Goal: Task Accomplishment & Management: Complete application form

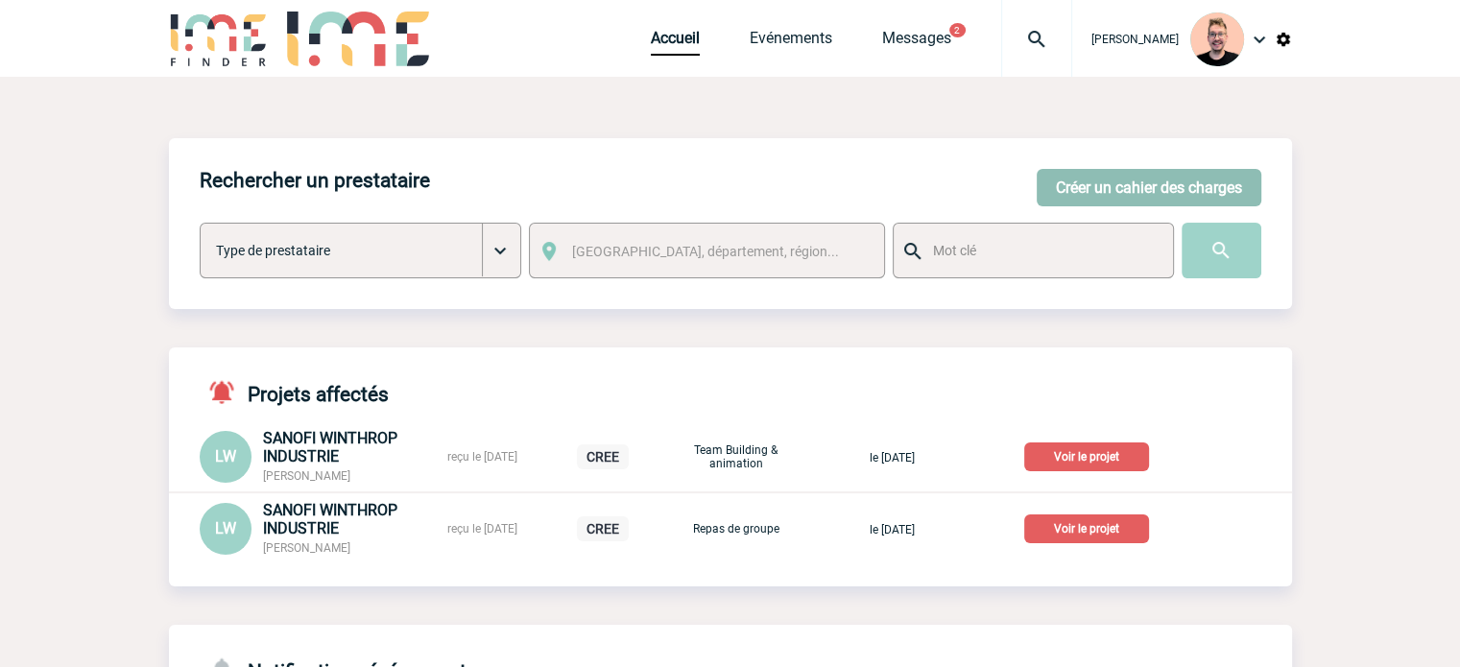
click at [1134, 191] on button "Créer un cahier des charges" at bounding box center [1149, 187] width 225 height 37
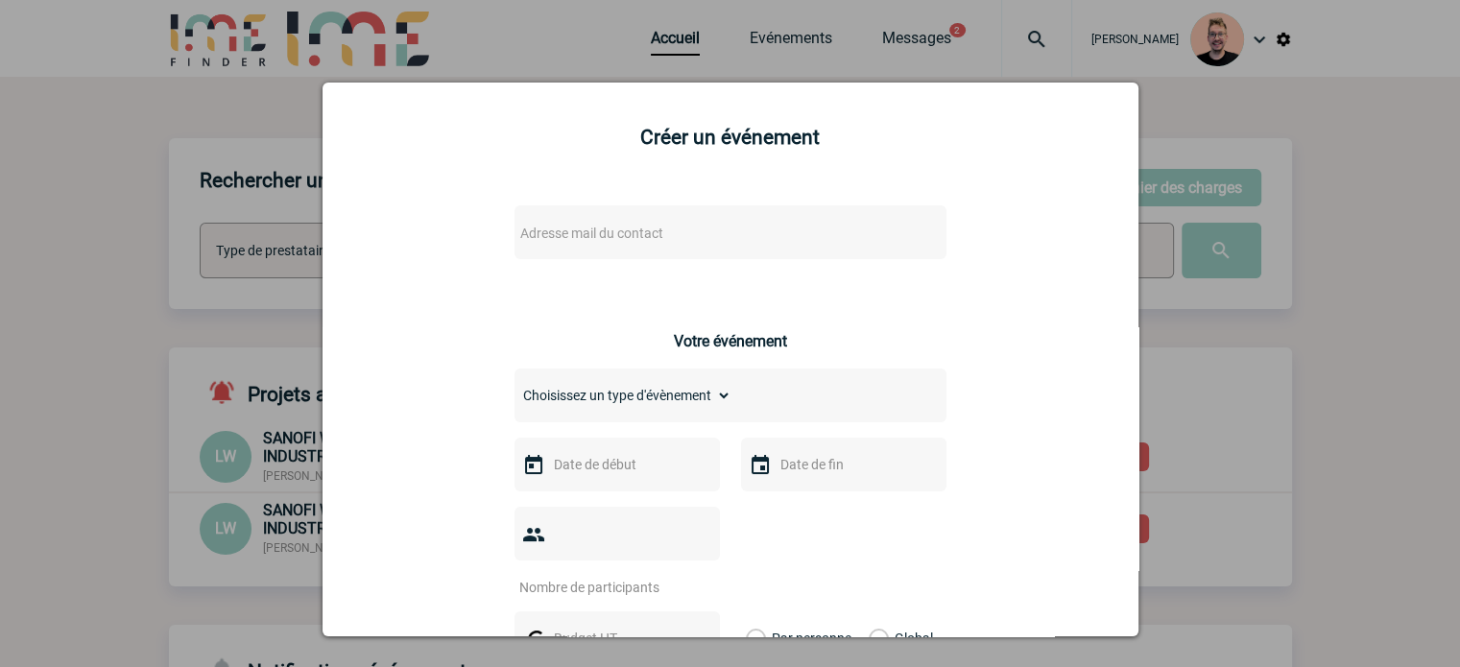
click at [612, 241] on span "Adresse mail du contact" at bounding box center [591, 233] width 143 height 15
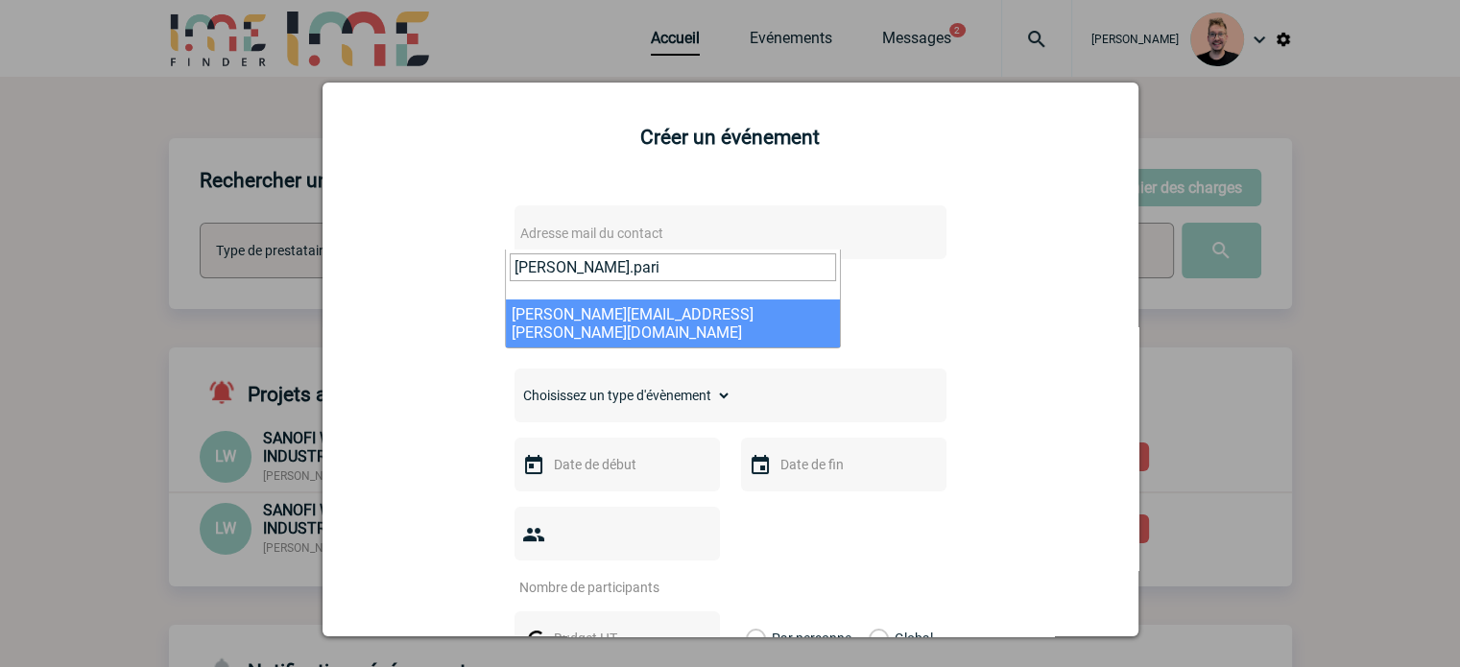
type input "[PERSON_NAME].pari"
select select "133076"
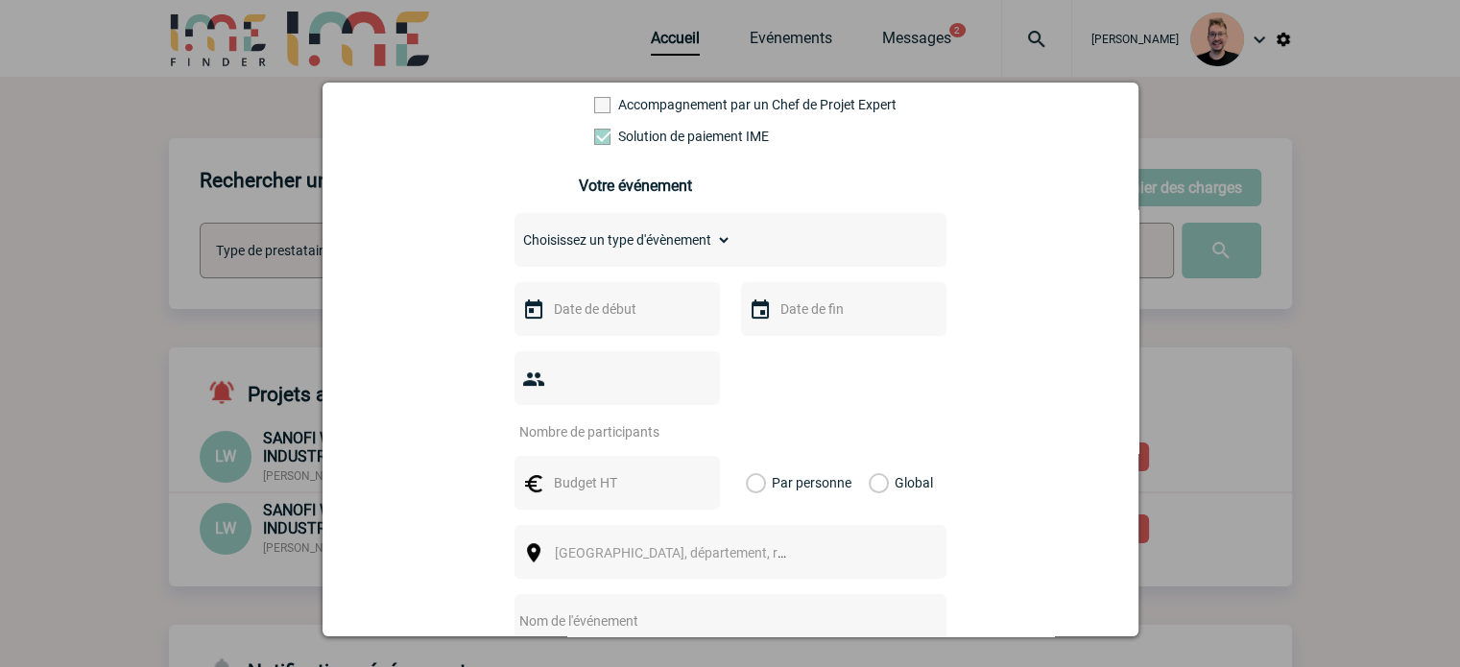
scroll to position [384, 0]
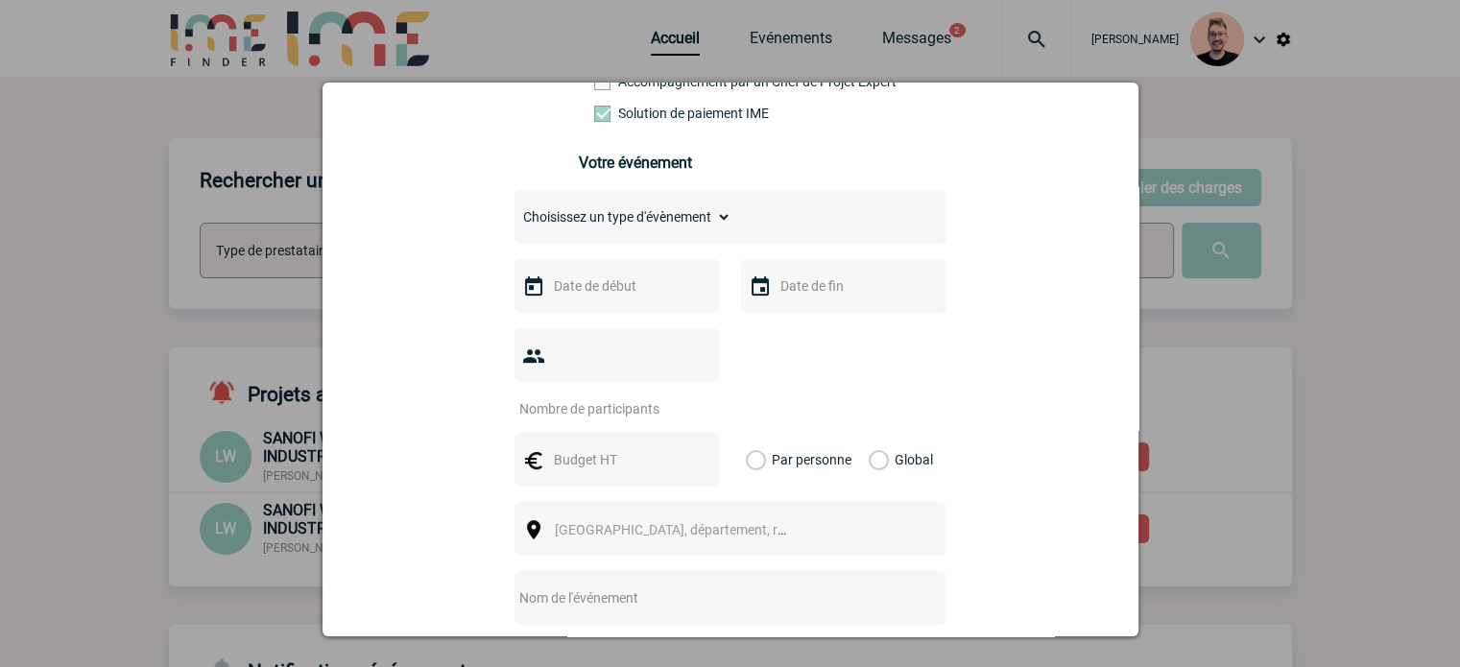
click at [627, 224] on select "Choisissez un type d'évènement Séminaire avec nuitée Séminaire sans nuitée Repa…" at bounding box center [622, 216] width 217 height 27
select select "4"
click at [514, 209] on select "Choisissez un type d'évènement Séminaire avec nuitée Séminaire sans nuitée Repa…" at bounding box center [622, 216] width 217 height 27
click at [599, 298] on input "text" at bounding box center [615, 286] width 132 height 25
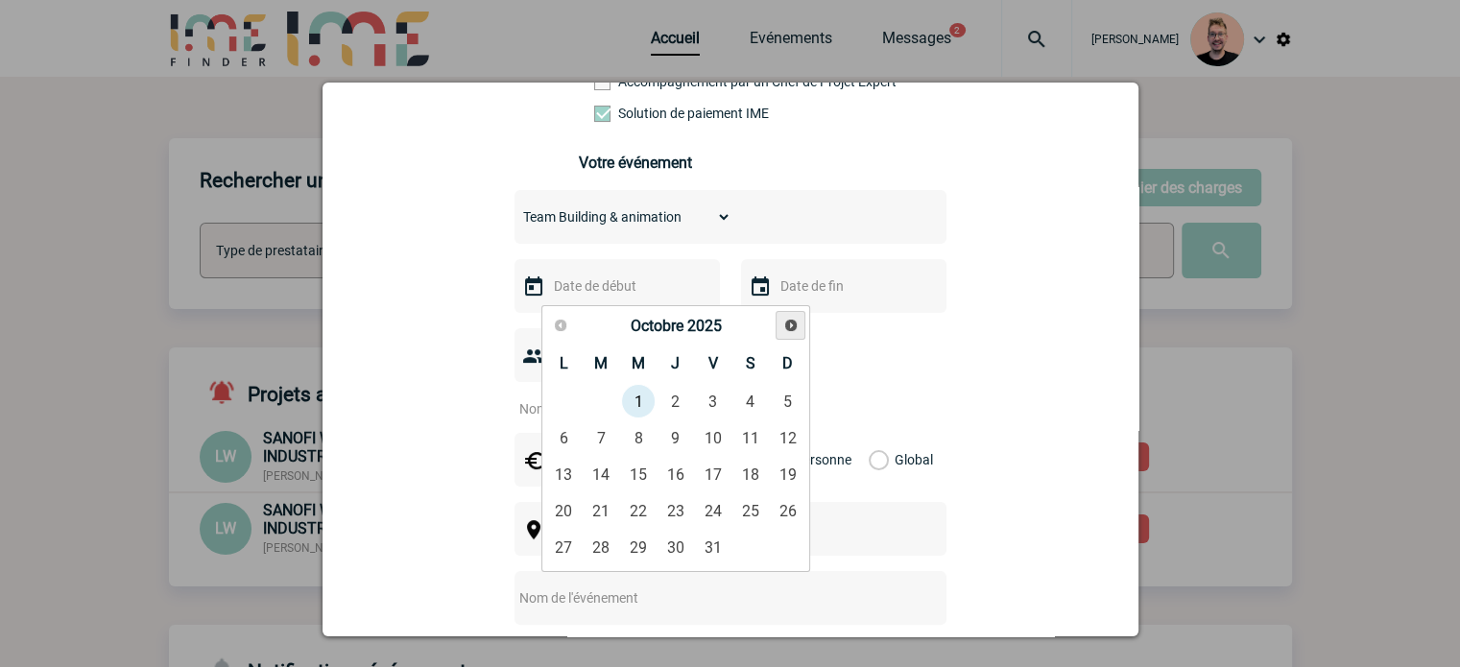
click at [786, 327] on span "Suivant" at bounding box center [790, 325] width 15 height 15
click at [636, 444] on link "10" at bounding box center [639, 437] width 36 height 35
type input "[DATE]"
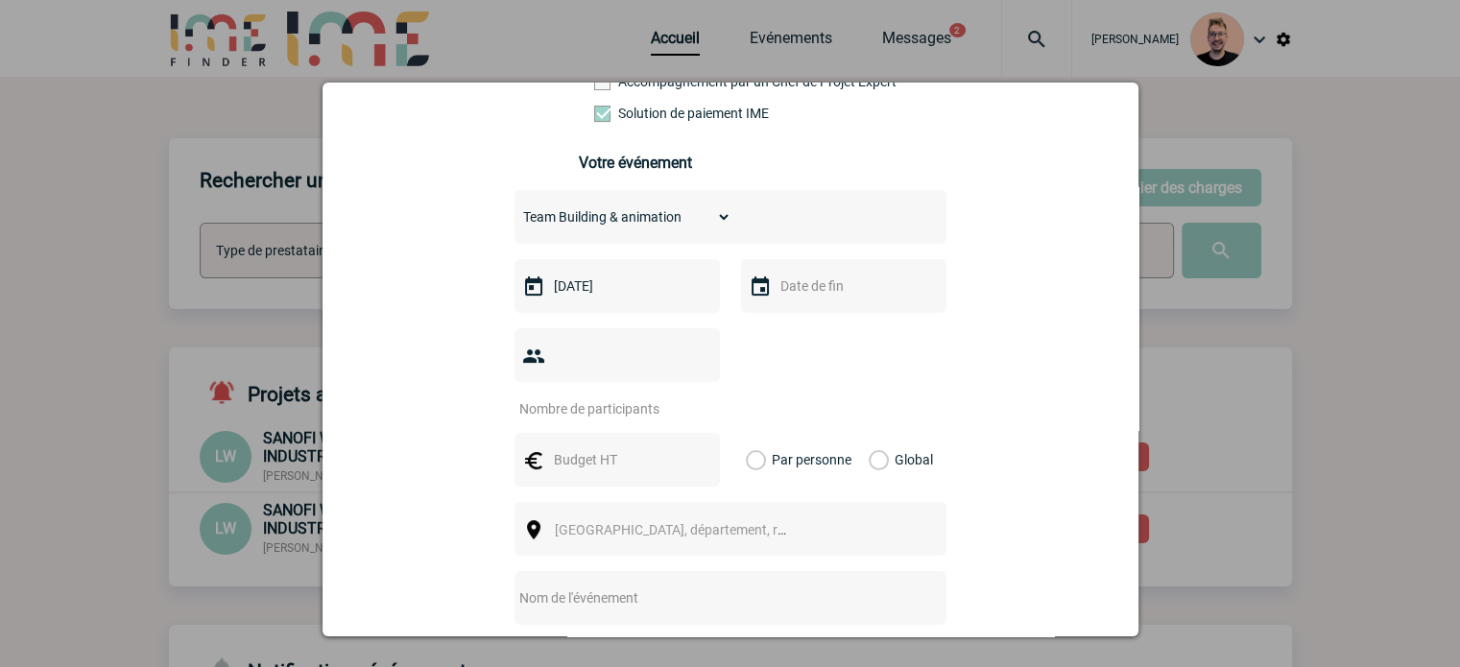
click at [776, 295] on input "text" at bounding box center [842, 286] width 132 height 25
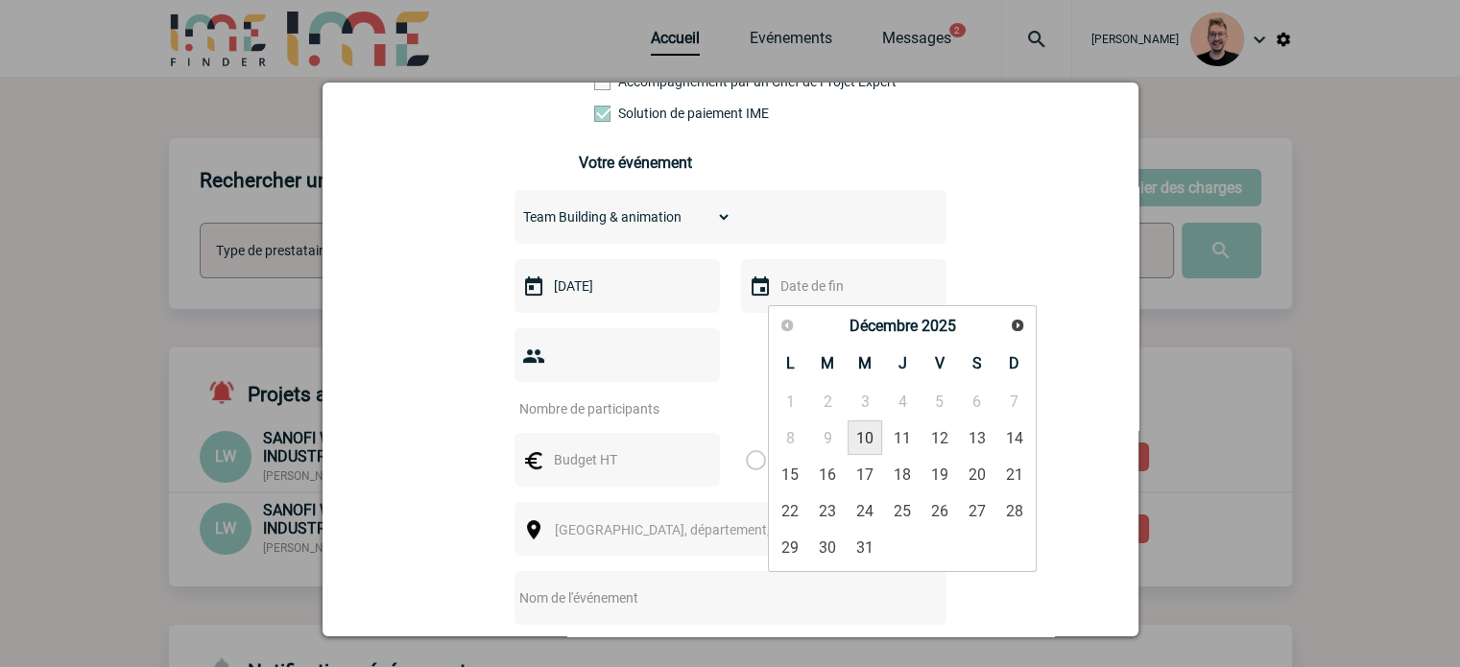
click at [861, 433] on link "10" at bounding box center [865, 437] width 36 height 35
type input "[DATE]"
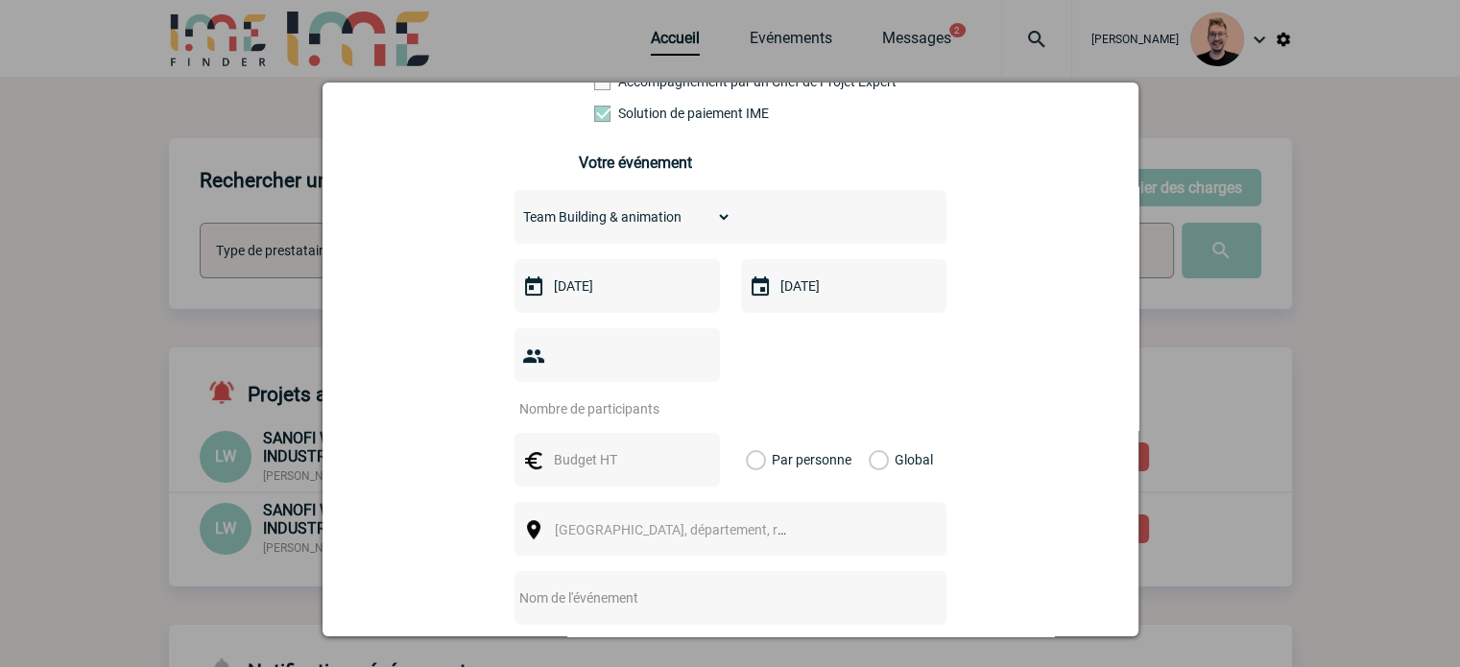
click at [572, 396] on input "number" at bounding box center [604, 408] width 180 height 25
type input "25"
click at [642, 447] on input "text" at bounding box center [615, 459] width 132 height 25
type input "2000"
click at [874, 433] on label "Global" at bounding box center [875, 460] width 12 height 54
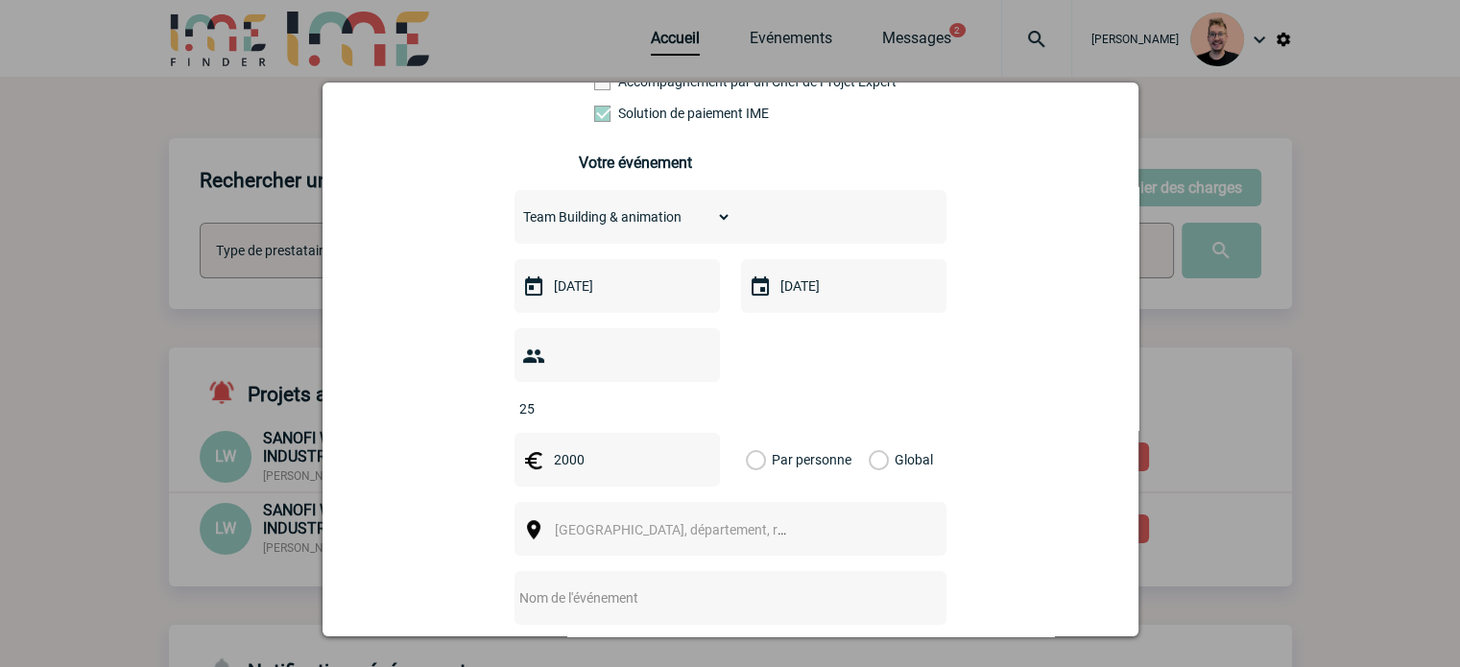
click at [0, 0] on input "Global" at bounding box center [0, 0] width 0 height 0
click at [596, 522] on span "[GEOGRAPHIC_DATA], département, région..." at bounding box center [688, 529] width 267 height 15
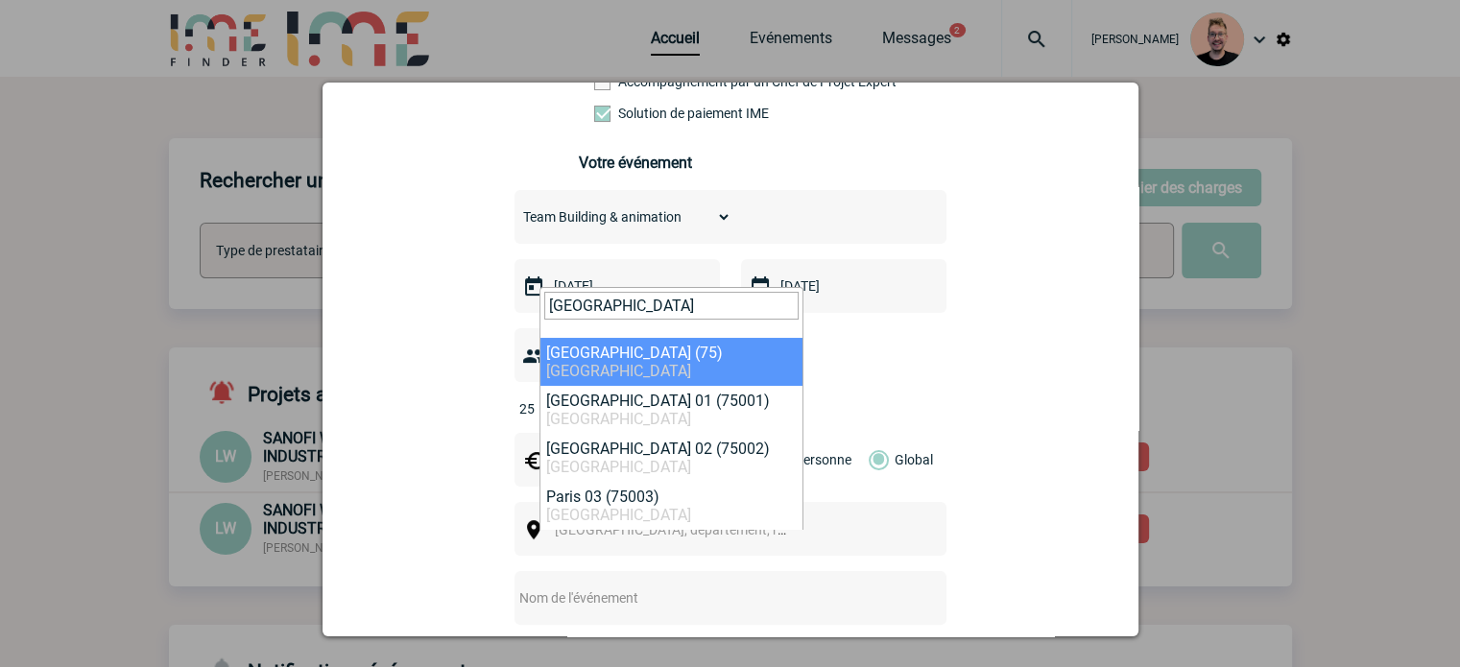
type input "[GEOGRAPHIC_DATA]"
select select "3"
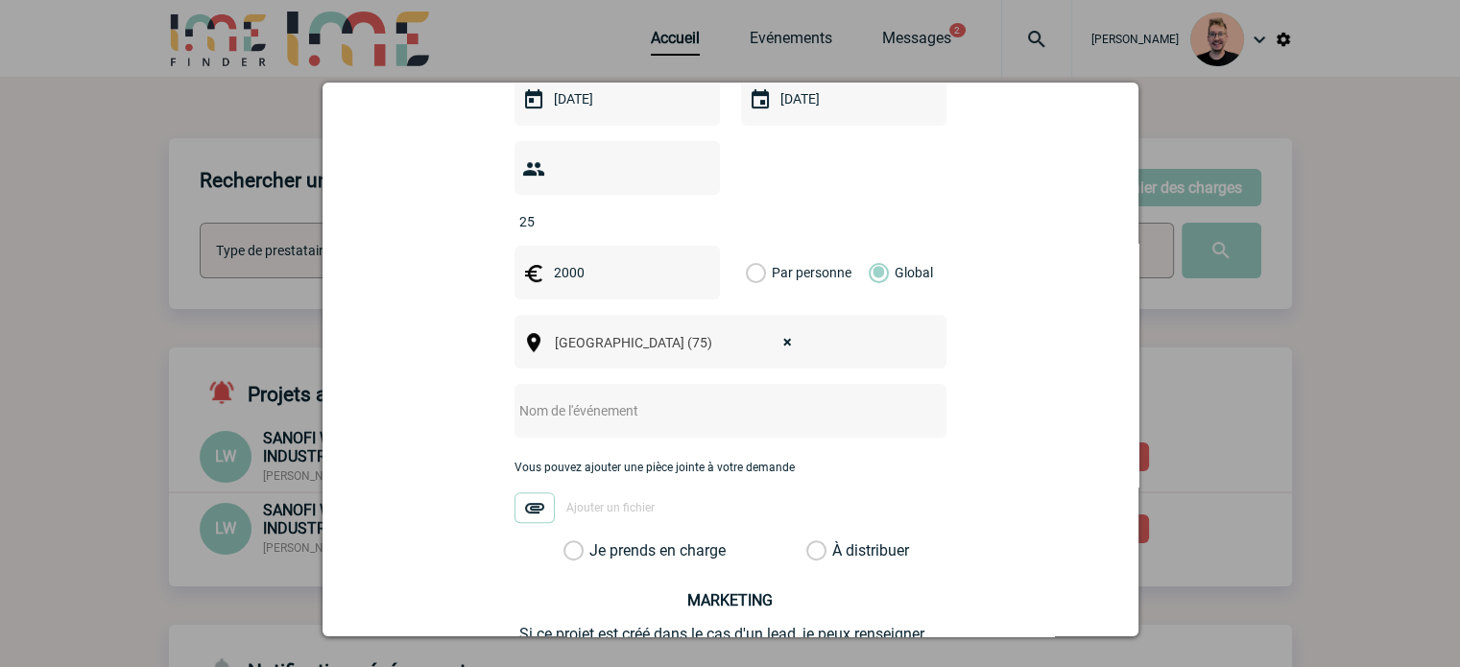
scroll to position [576, 0]
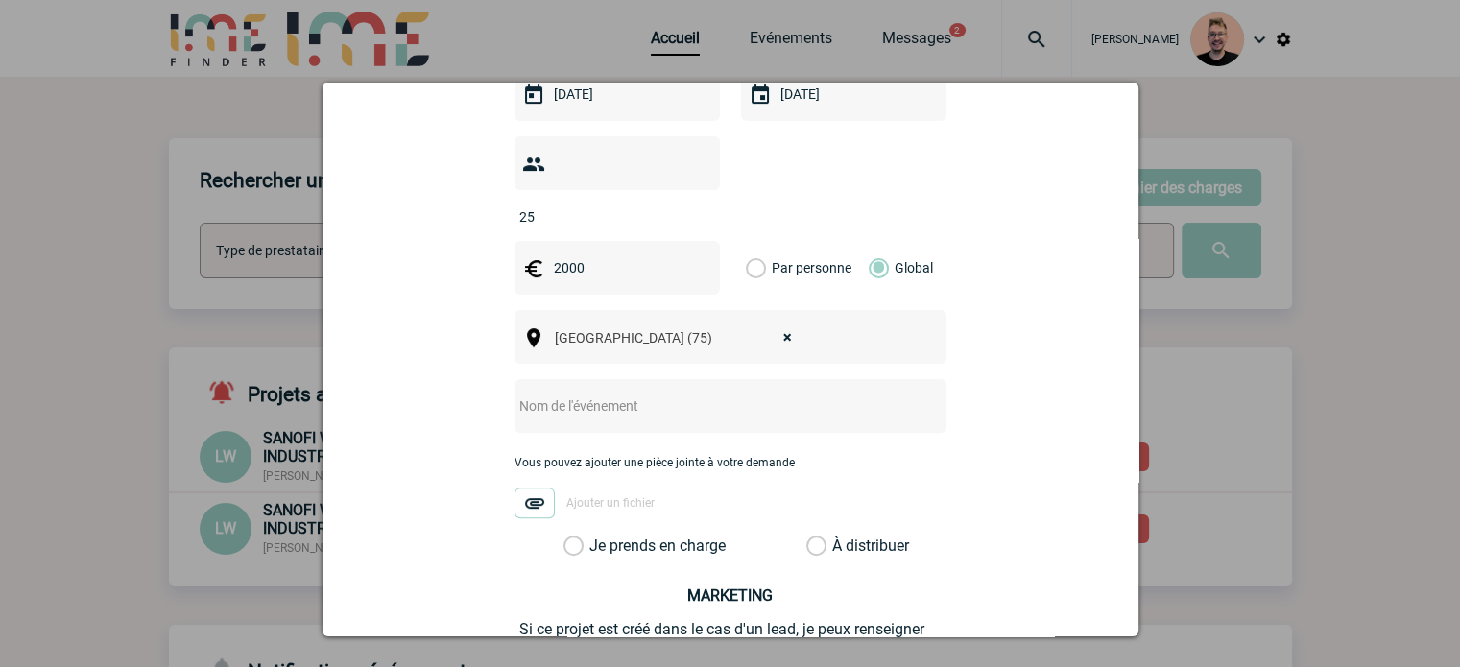
click at [538, 394] on input "text" at bounding box center [704, 406] width 381 height 25
type input "Soirée Karting"
click at [581, 537] on label "Je prends en charge" at bounding box center [579, 546] width 33 height 19
click at [0, 0] on input "Je prends en charge" at bounding box center [0, 0] width 0 height 0
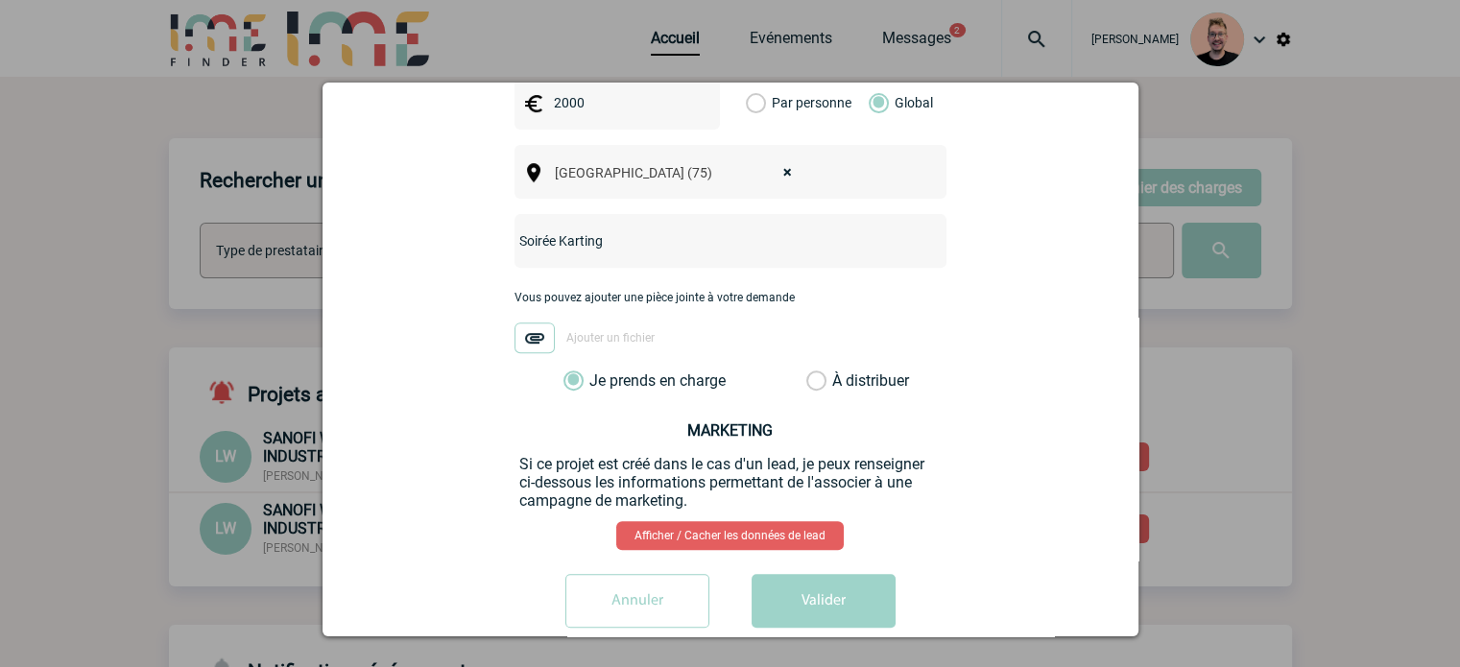
scroll to position [747, 0]
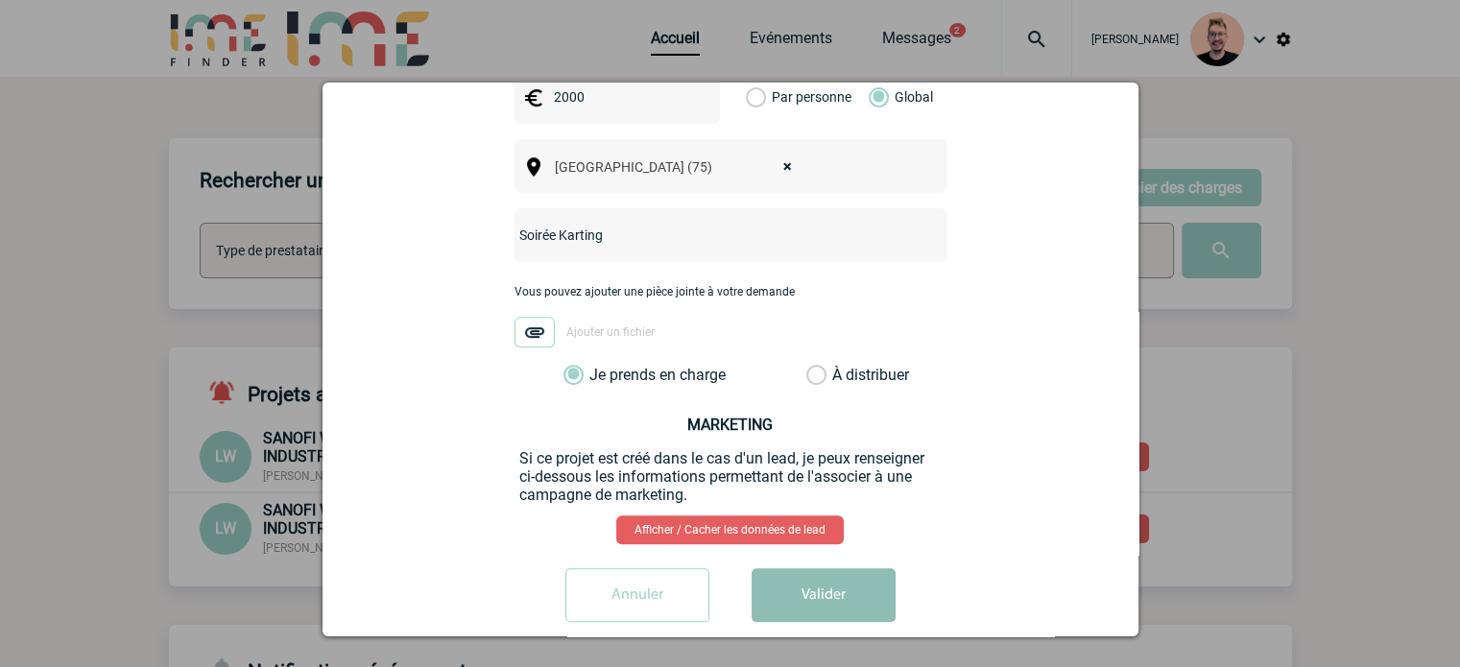
click at [823, 568] on button "Valider" at bounding box center [824, 595] width 144 height 54
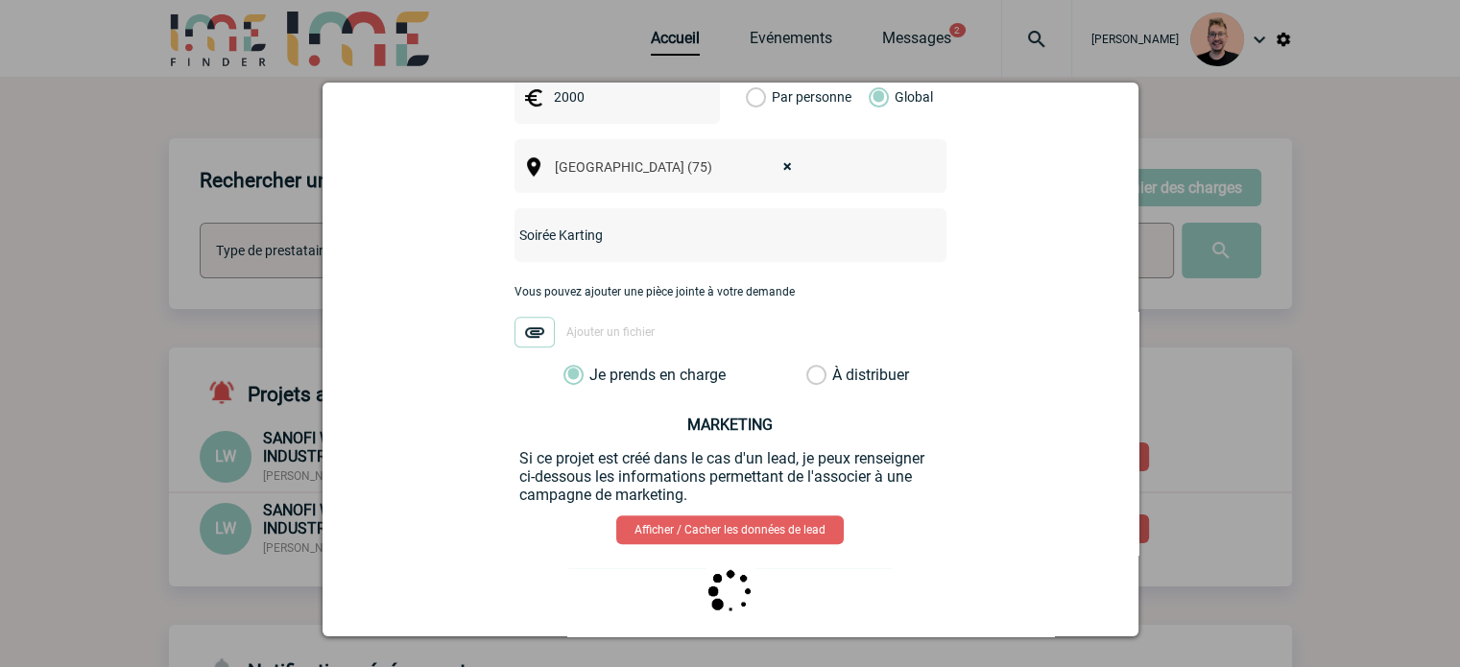
scroll to position [0, 0]
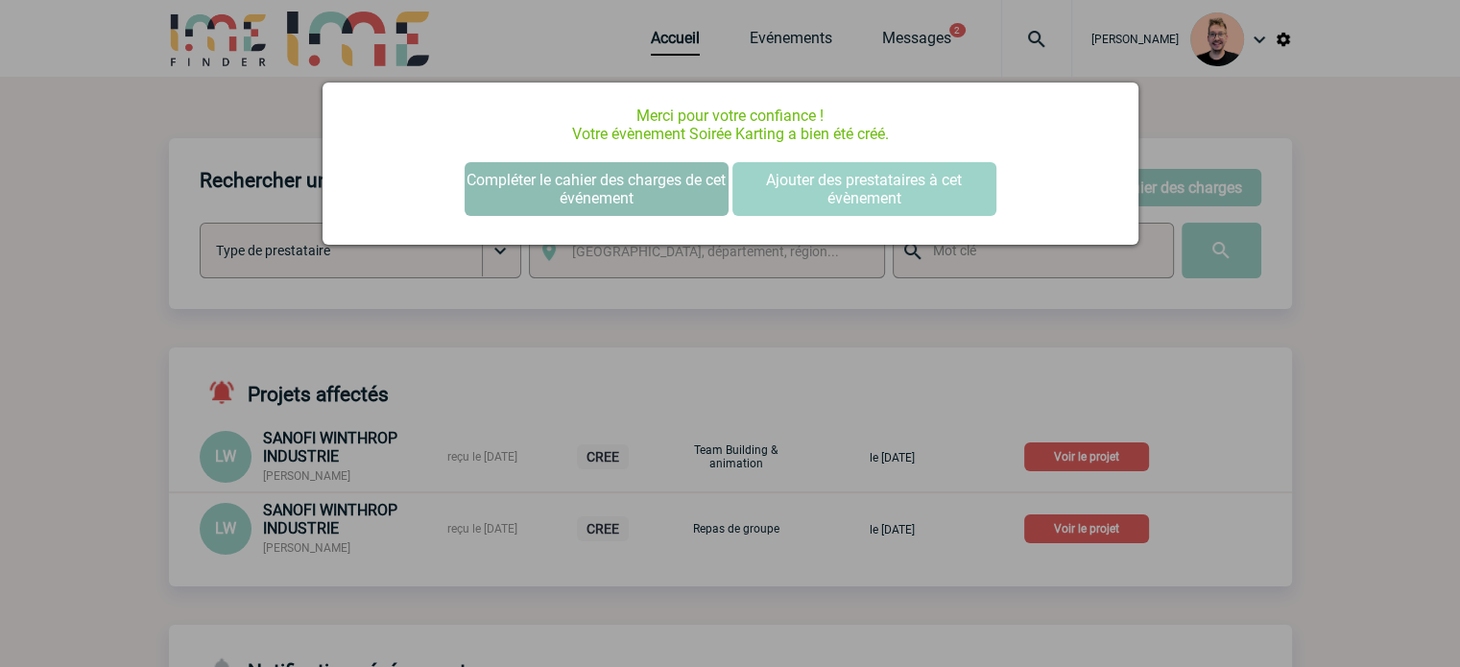
click at [592, 211] on button "Compléter le cahier des charges de cet événement" at bounding box center [597, 189] width 264 height 54
click at [570, 184] on button "Compléter le cahier des charges de cet événement" at bounding box center [597, 189] width 264 height 54
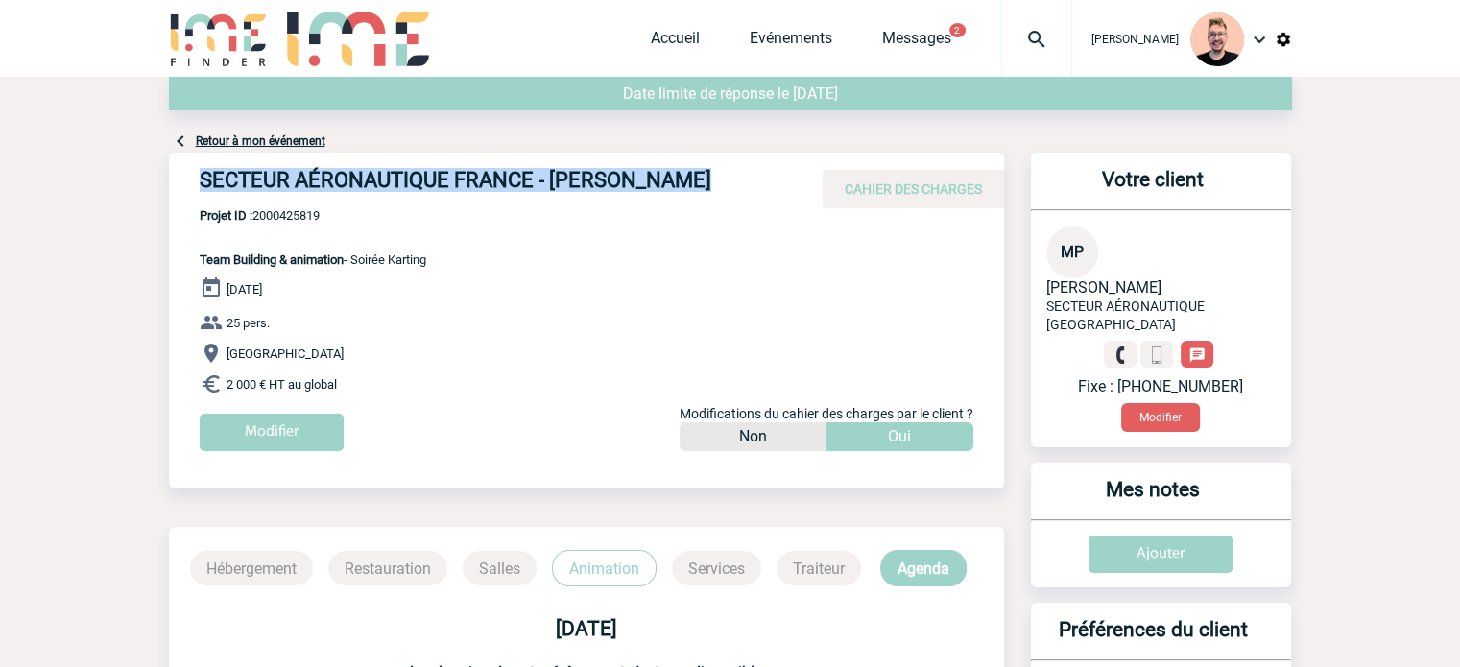
drag, startPoint x: 687, startPoint y: 179, endPoint x: 199, endPoint y: 179, distance: 488.5
click at [200, 179] on h4 "SECTEUR AÉRONAUTIQUE FRANCE - Marie PARISOT" at bounding box center [488, 184] width 576 height 33
copy h4 "SECTEUR AÉRONAUTIQUE FRANCE - Marie PARISOT"
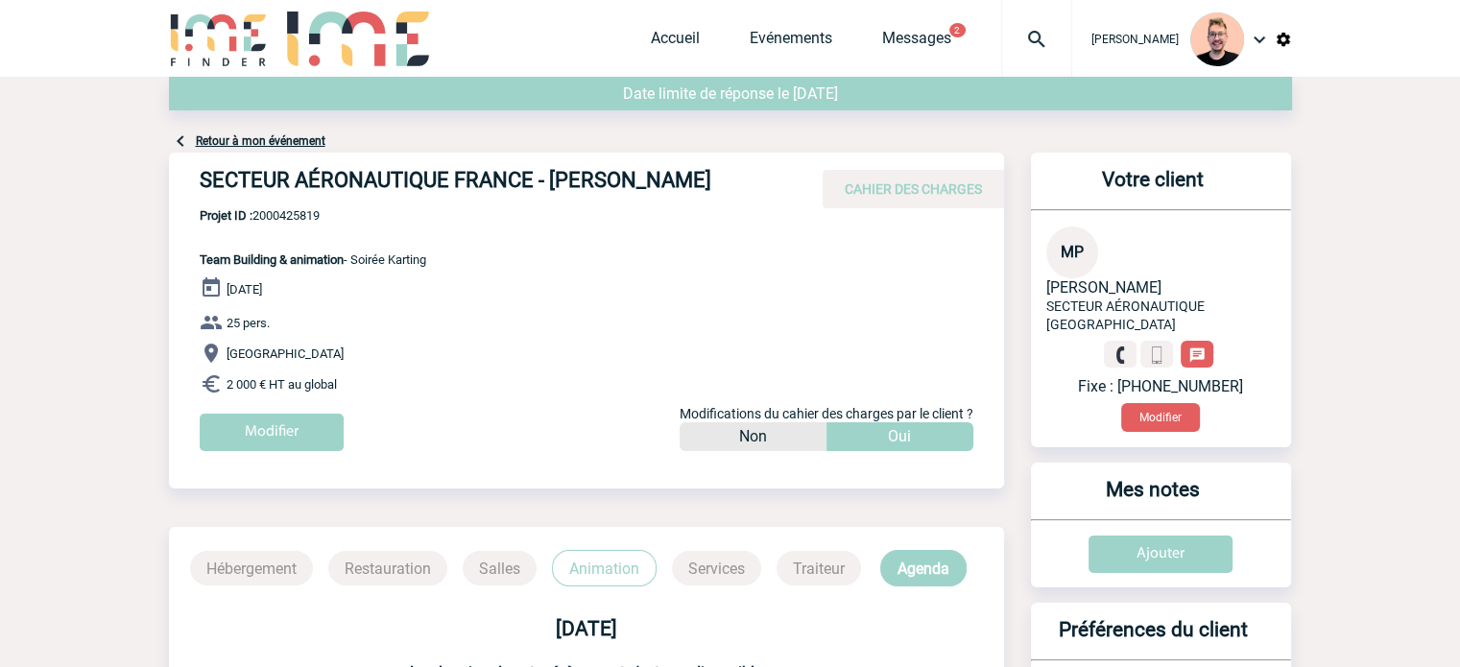
click at [277, 217] on span "Projet ID : 2000425819" at bounding box center [313, 215] width 227 height 14
click at [277, 216] on span "Projet ID : 2000425819" at bounding box center [313, 215] width 227 height 14
copy span "2000425819"
click at [303, 226] on p "Projet ID : 2000425819 Team Building & animation - Soirée Karting" at bounding box center [297, 237] width 257 height 59
click at [292, 212] on span "Projet ID : 2000425819" at bounding box center [313, 215] width 227 height 14
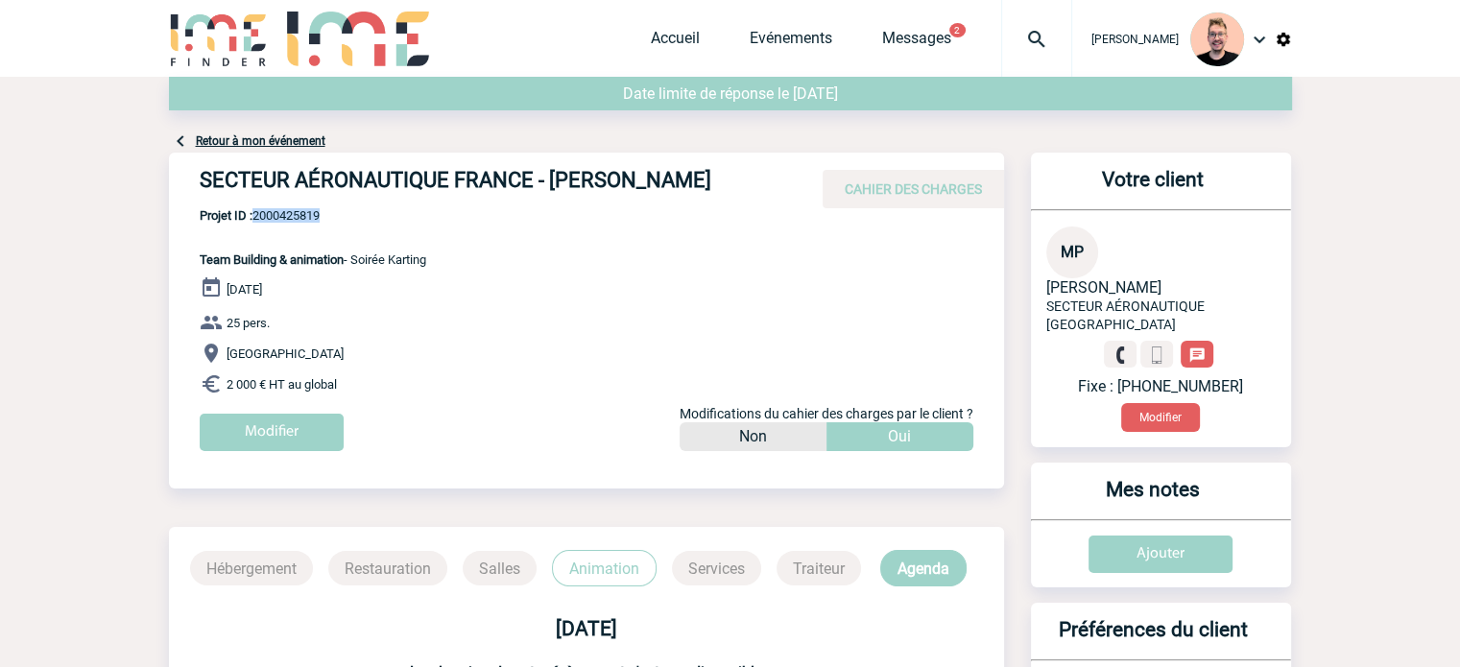
click at [292, 212] on span "Projet ID : 2000425819" at bounding box center [313, 215] width 227 height 14
copy span "2000425819"
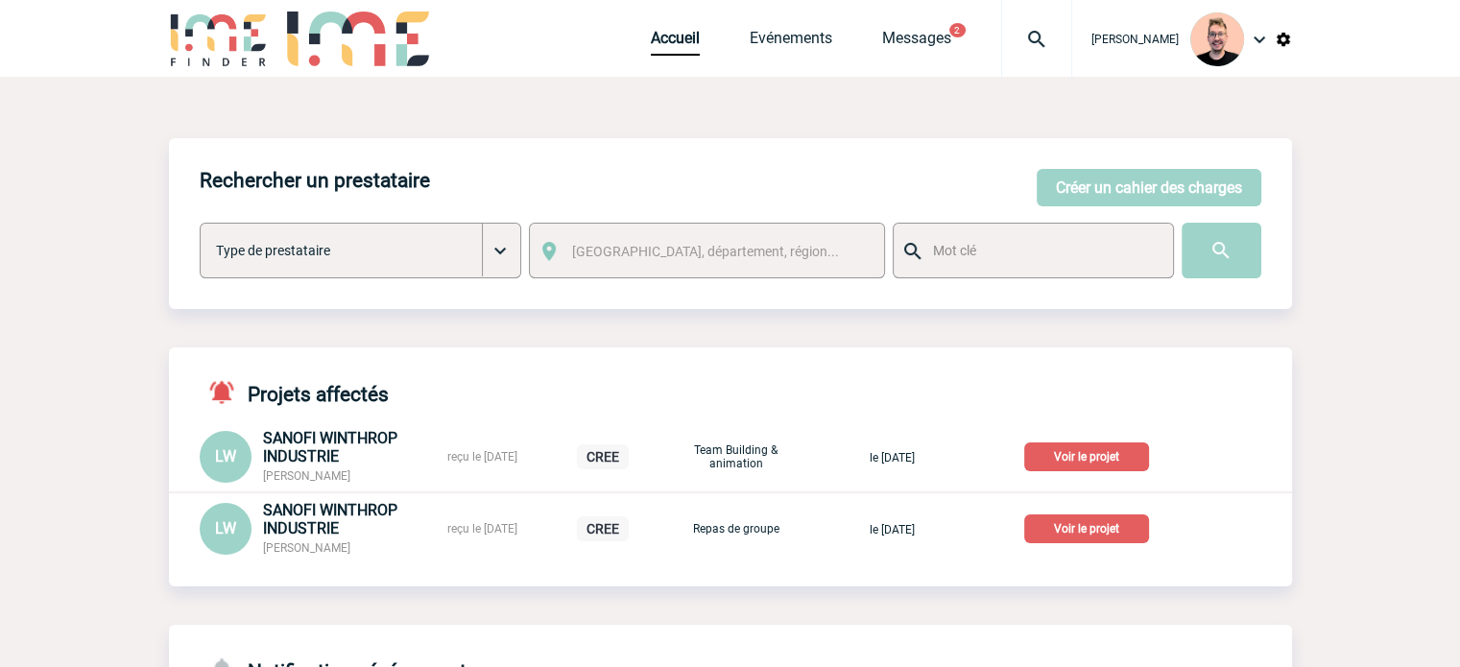
click at [1002, 37] on img at bounding box center [1036, 39] width 69 height 23
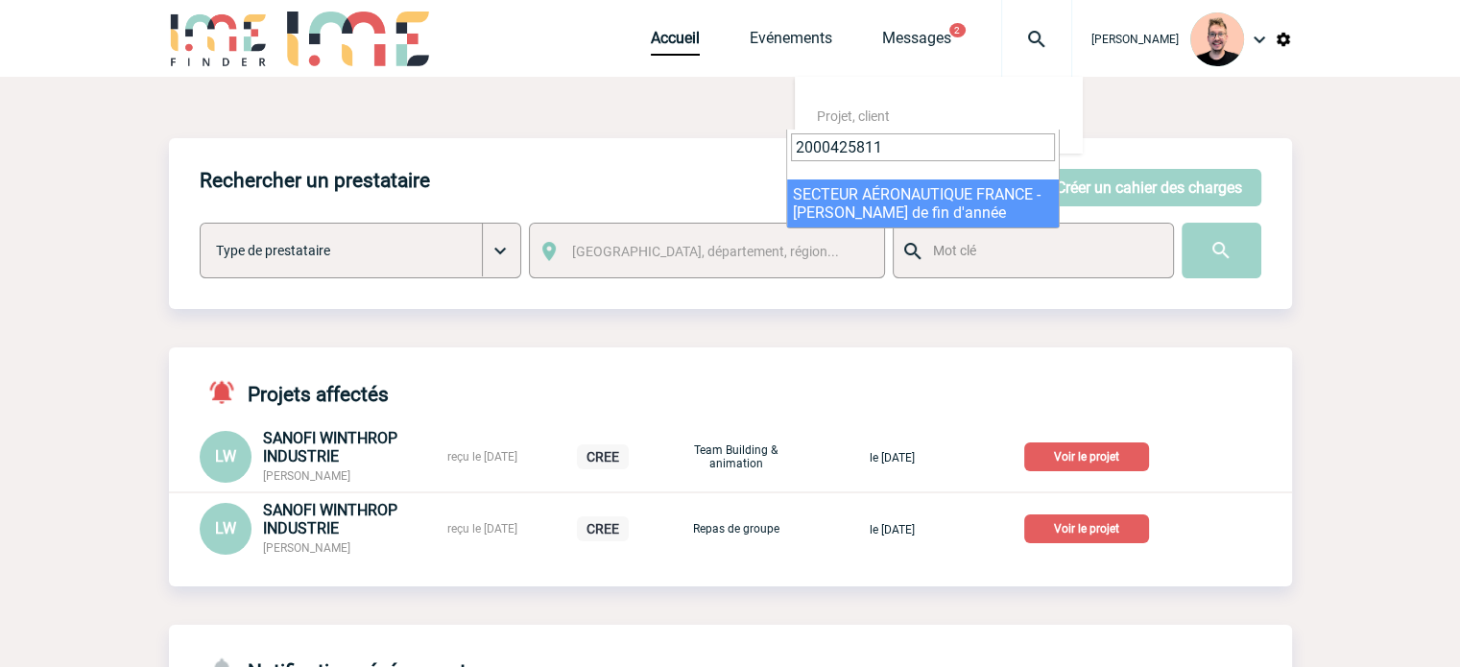
type input "2000425811"
select select "25312"
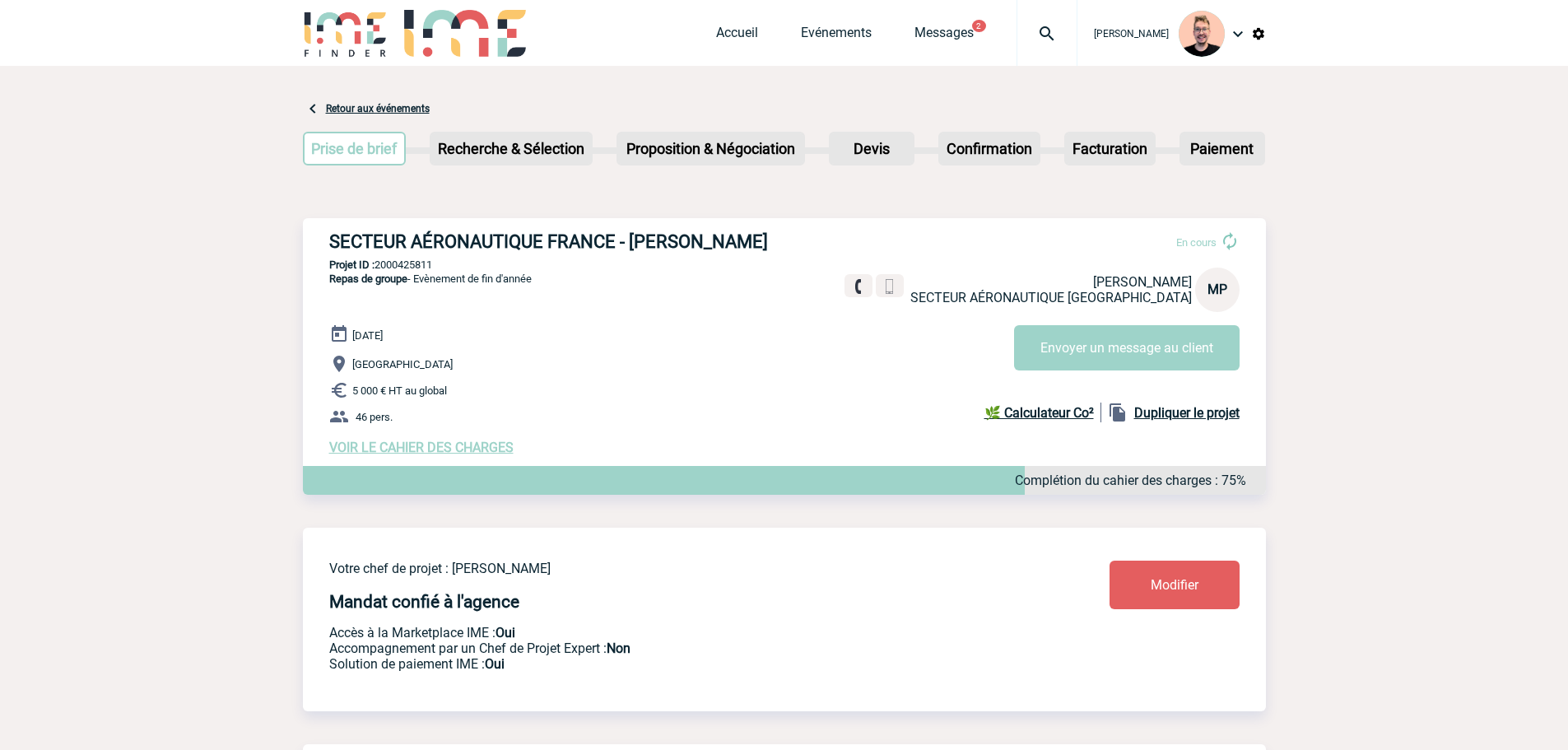
click at [1023, 45] on div at bounding box center [1046, 33] width 61 height 66
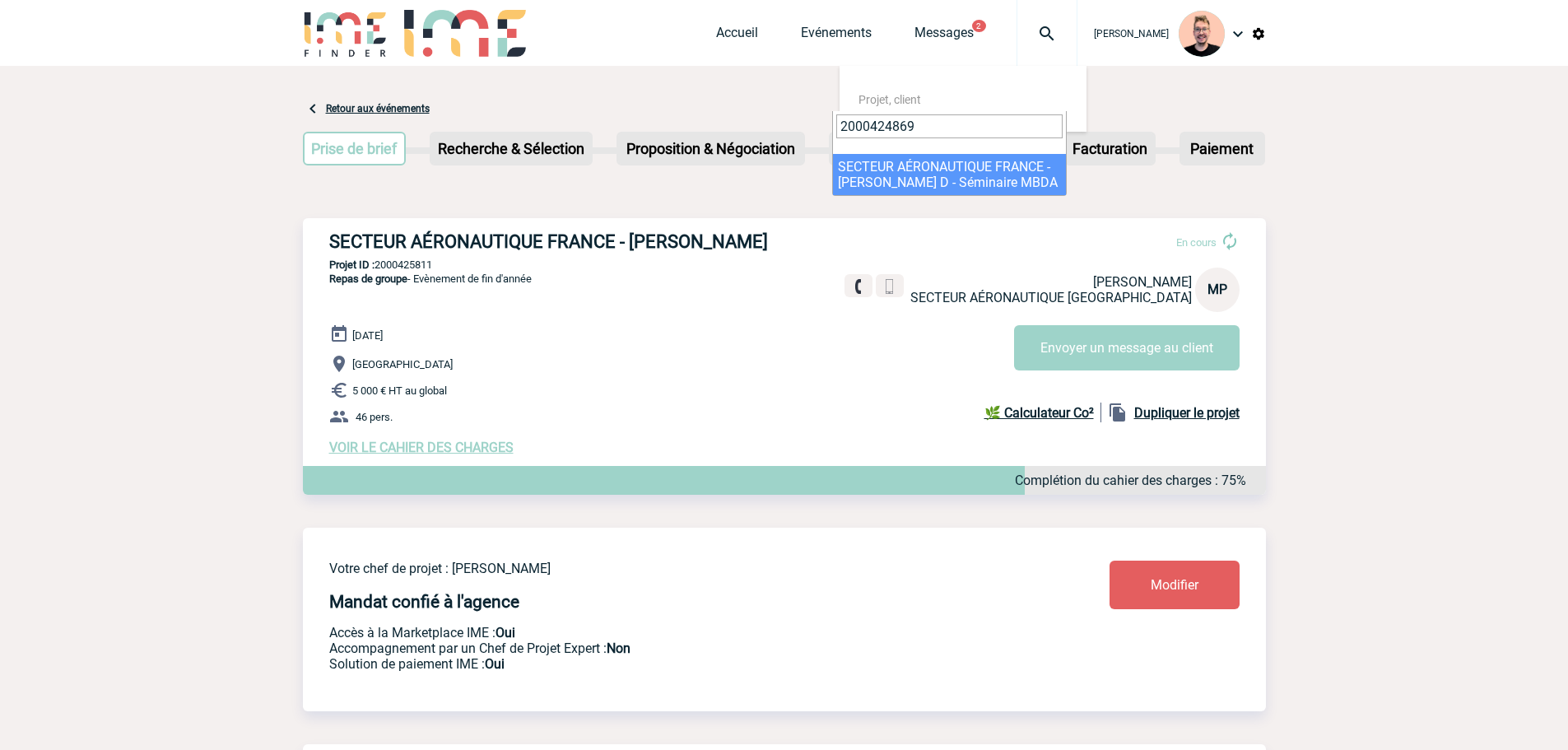
type input "2000424869"
select select "24370"
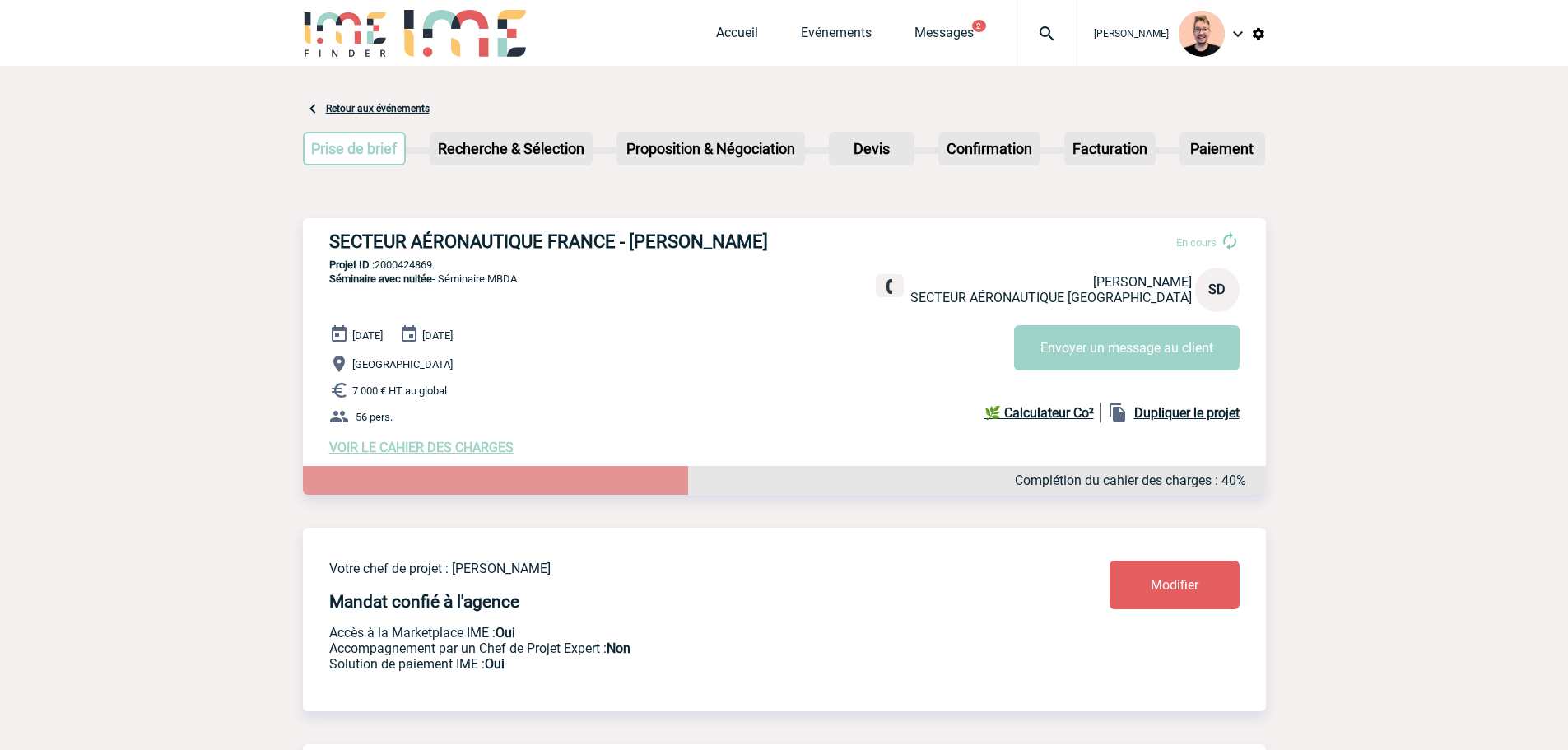
click at [359, 456] on span "VOIR LE CAHIER DES CHARGES" at bounding box center [421, 448] width 184 height 15
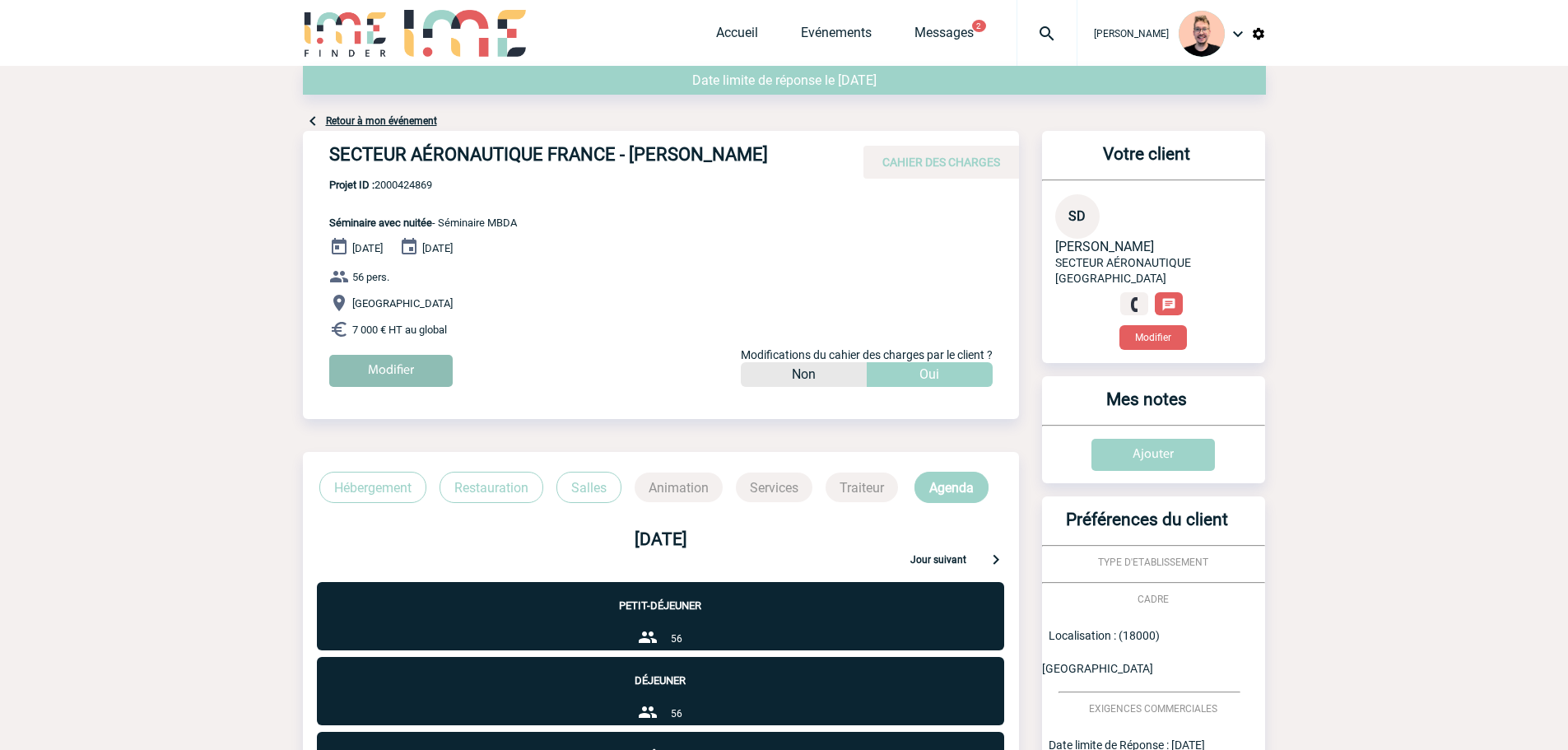
click at [410, 364] on input "Modifier" at bounding box center [391, 371] width 124 height 32
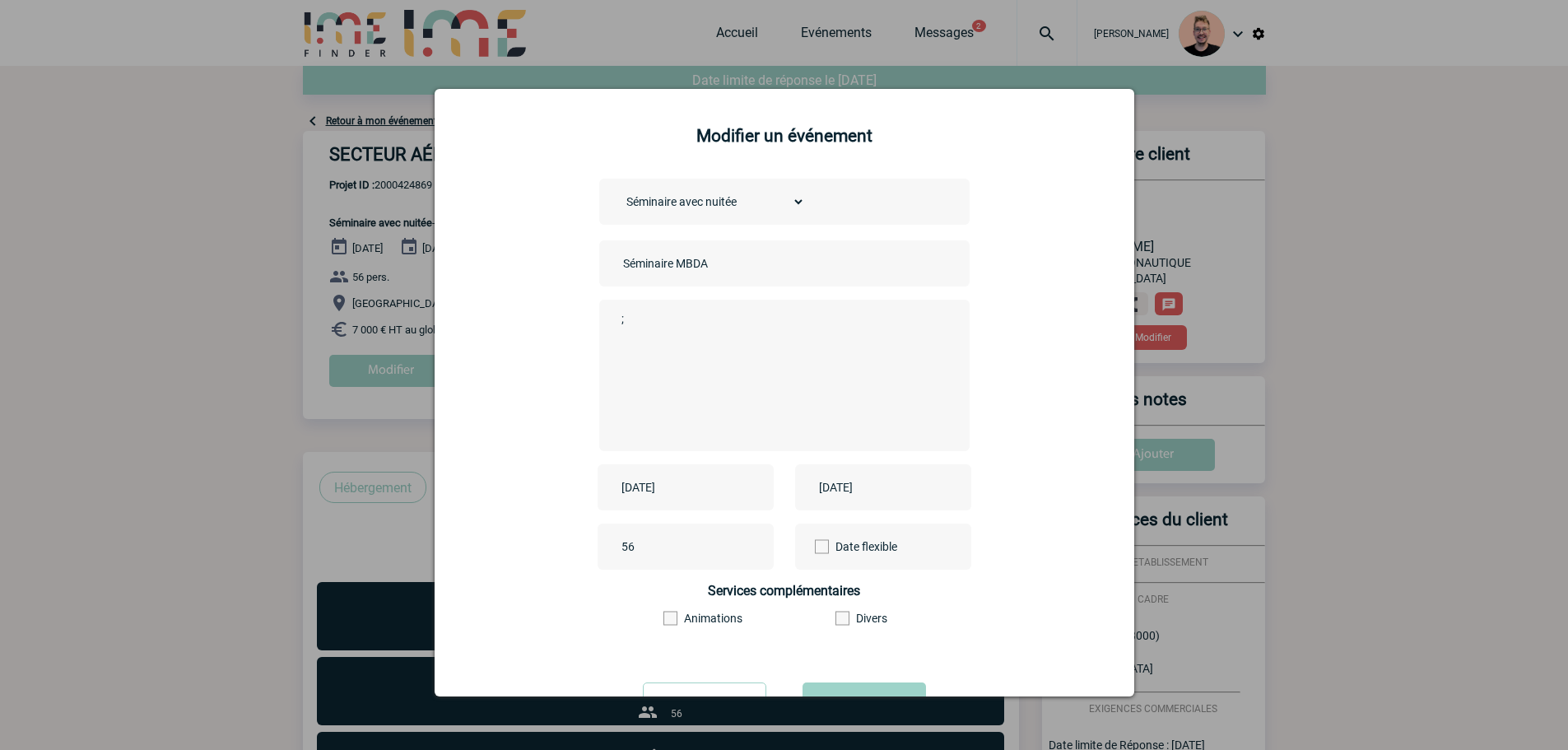
click at [726, 346] on textarea ";" at bounding box center [780, 374] width 325 height 132
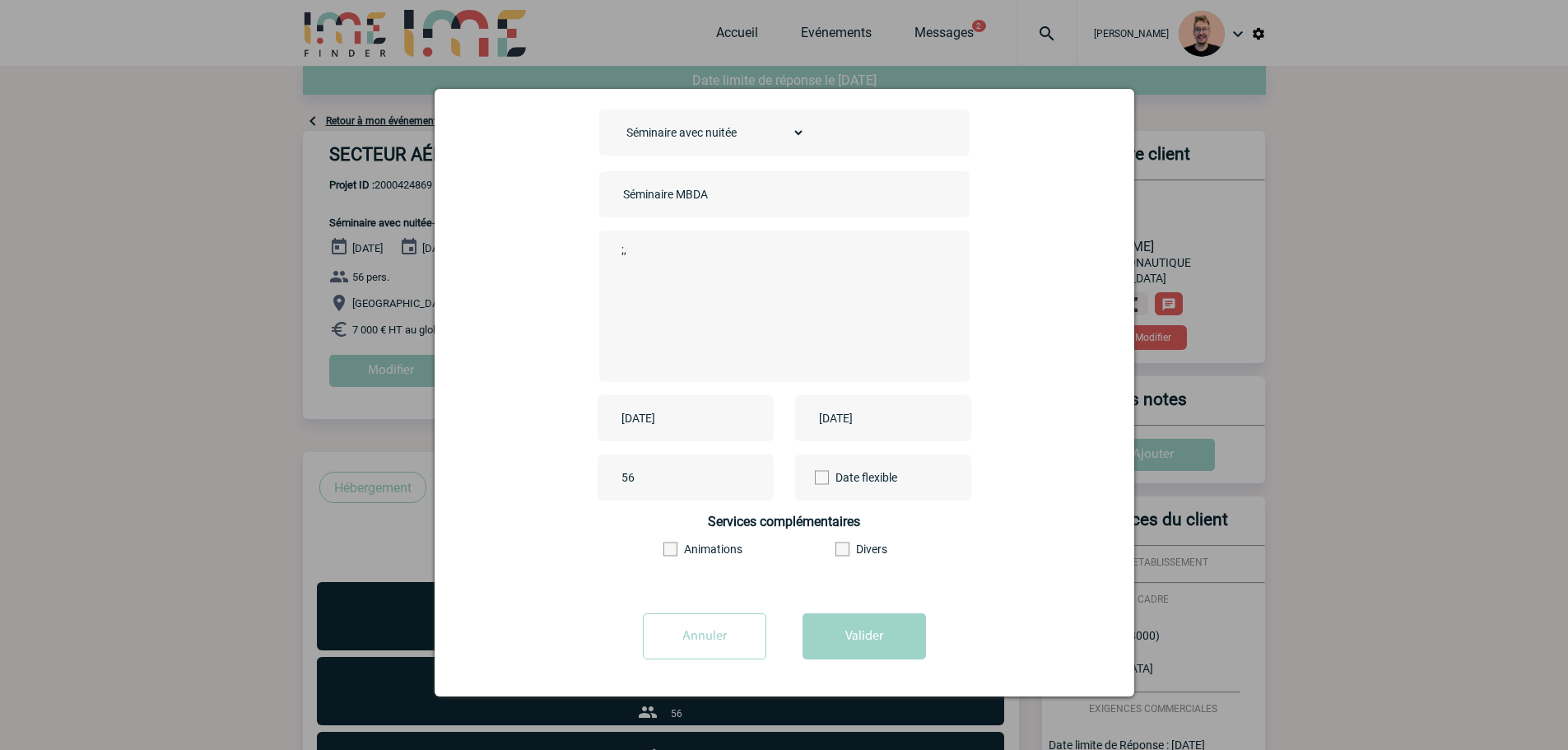
type textarea ";,"
click at [685, 420] on input "[DATE]" at bounding box center [674, 418] width 113 height 21
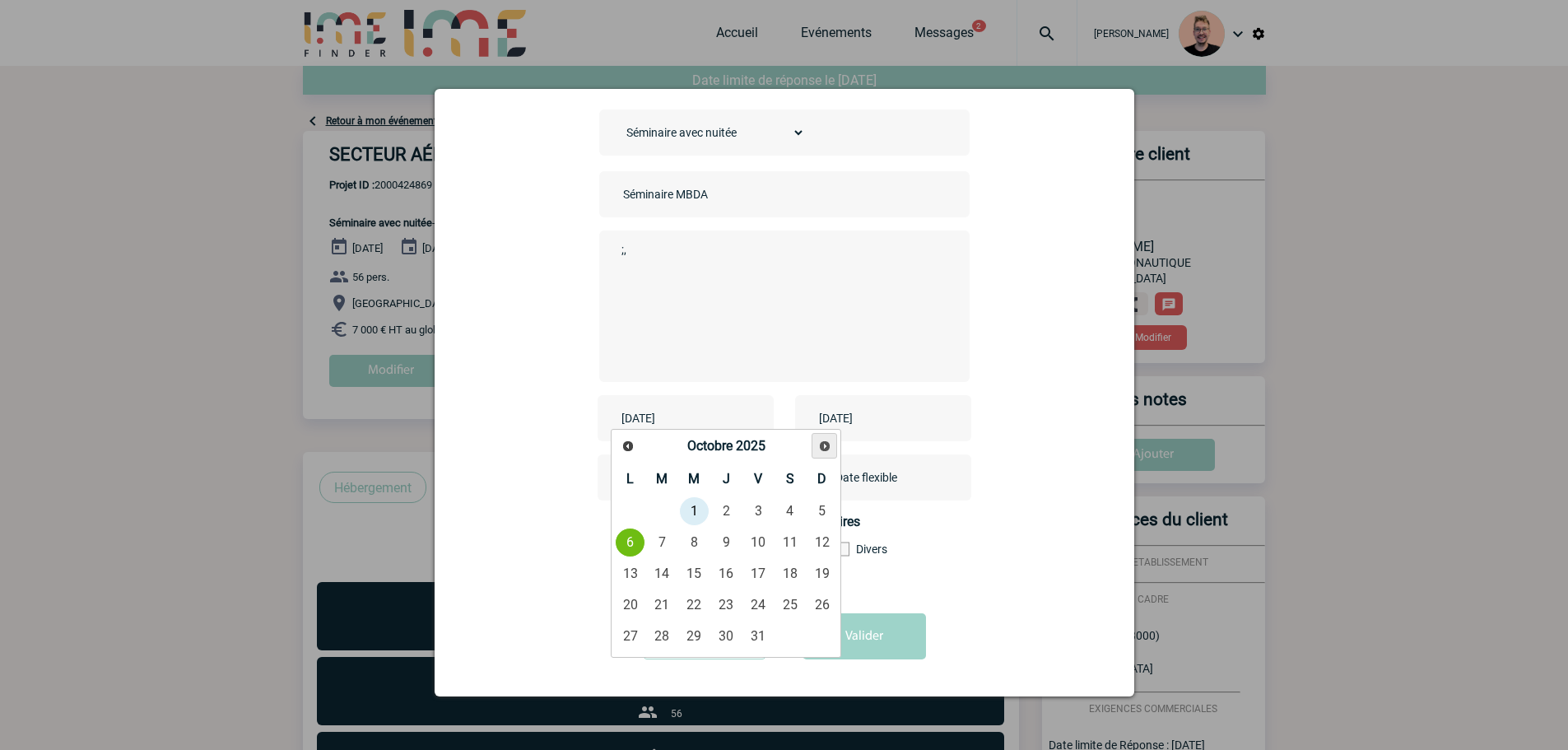
click at [826, 447] on span "Suivant" at bounding box center [824, 446] width 13 height 13
click at [624, 543] on link "3" at bounding box center [630, 542] width 31 height 30
type input "[DATE]"
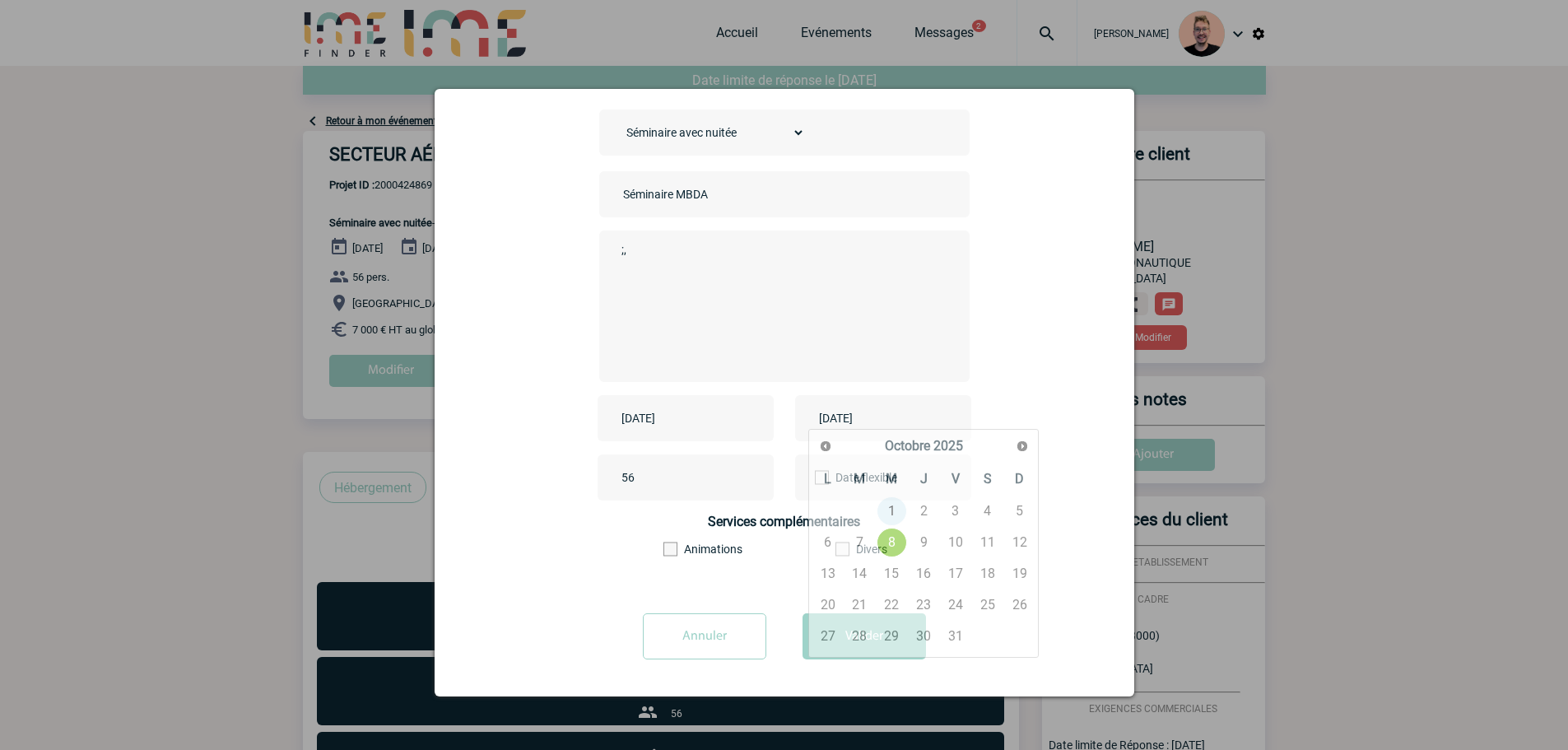
click at [884, 414] on input "[DATE]" at bounding box center [871, 418] width 113 height 21
click at [1018, 452] on span "Suivant" at bounding box center [1022, 446] width 13 height 13
click at [825, 538] on link "3" at bounding box center [828, 542] width 31 height 30
type input "[DATE]"
click at [855, 627] on button "Valider" at bounding box center [865, 637] width 124 height 46
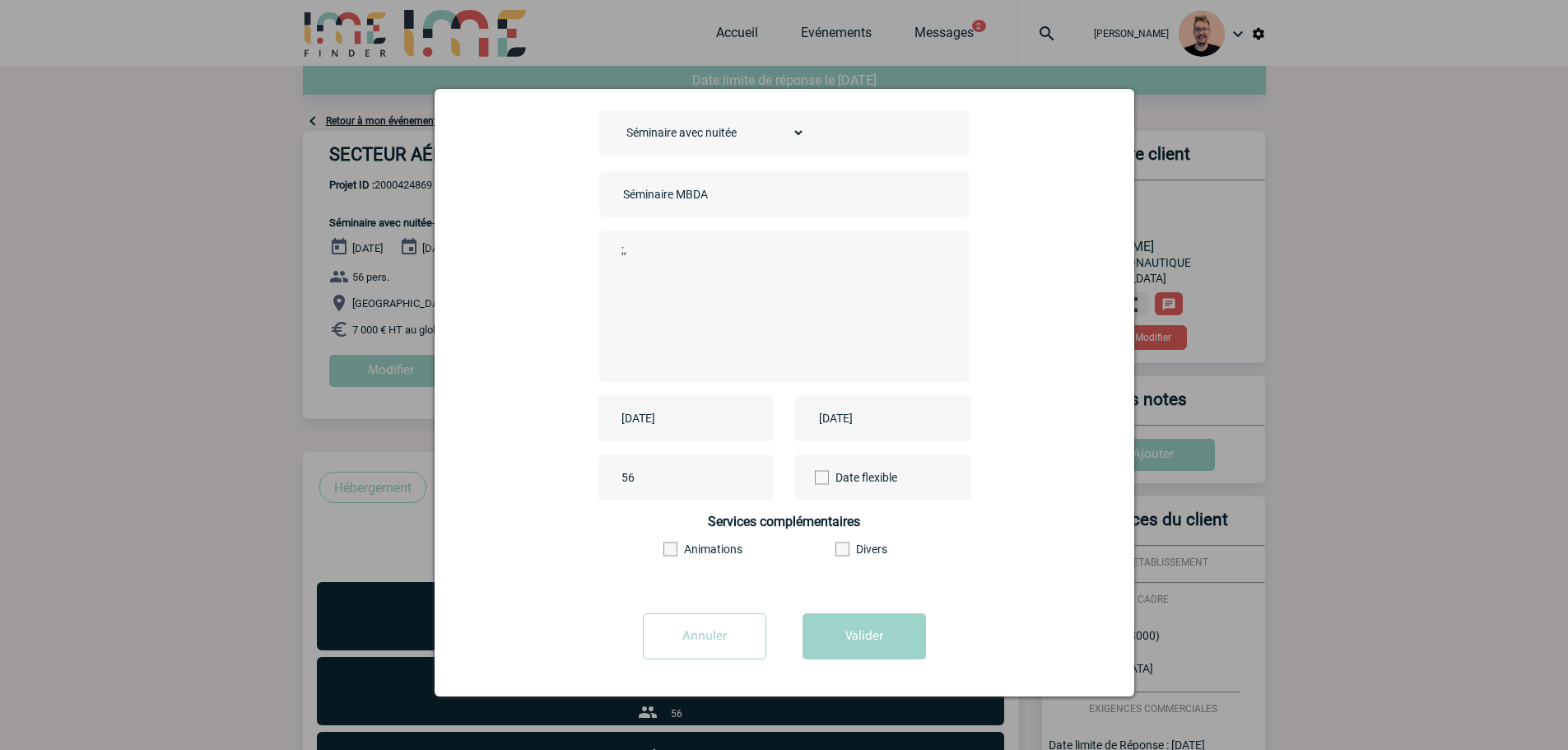
scroll to position [0, 0]
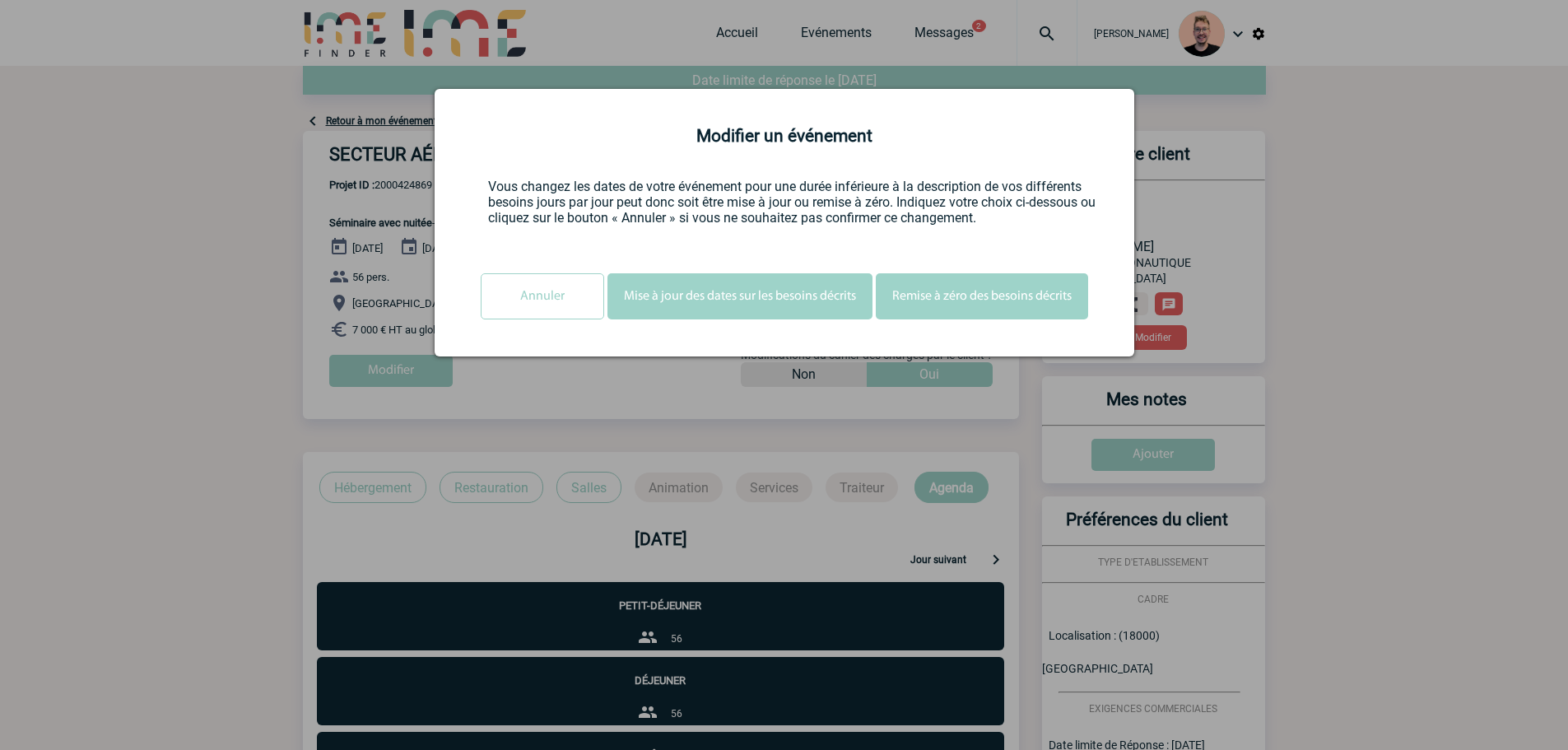
click at [700, 304] on button "Mise à jour des dates sur les besoins décrits" at bounding box center [739, 297] width 265 height 46
